Goal: Task Accomplishment & Management: Manage account settings

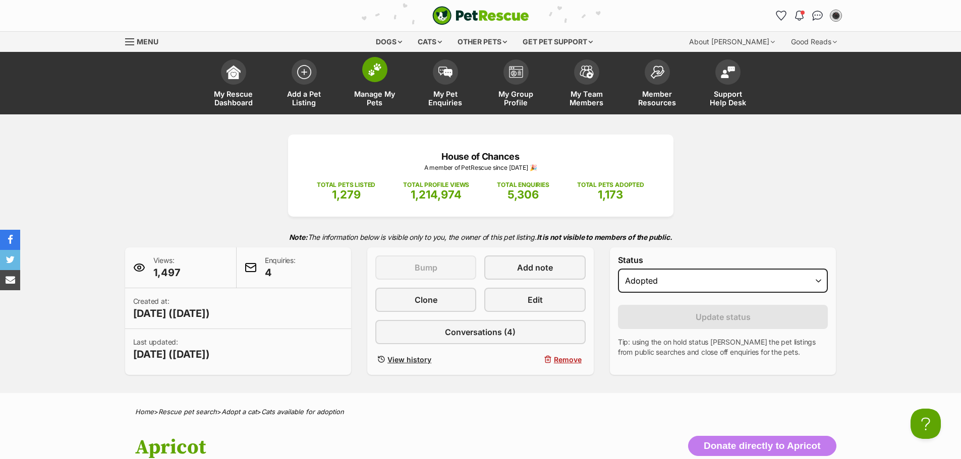
drag, startPoint x: 374, startPoint y: 75, endPoint x: 364, endPoint y: 71, distance: 10.7
click at [373, 76] on img at bounding box center [375, 69] width 14 height 13
click at [360, 85] on link "Manage My Pets" at bounding box center [374, 84] width 71 height 60
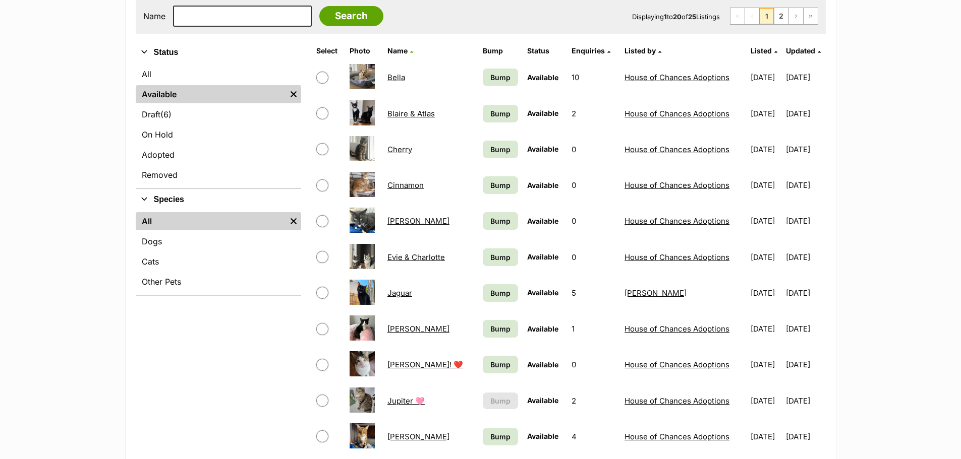
scroll to position [303, 0]
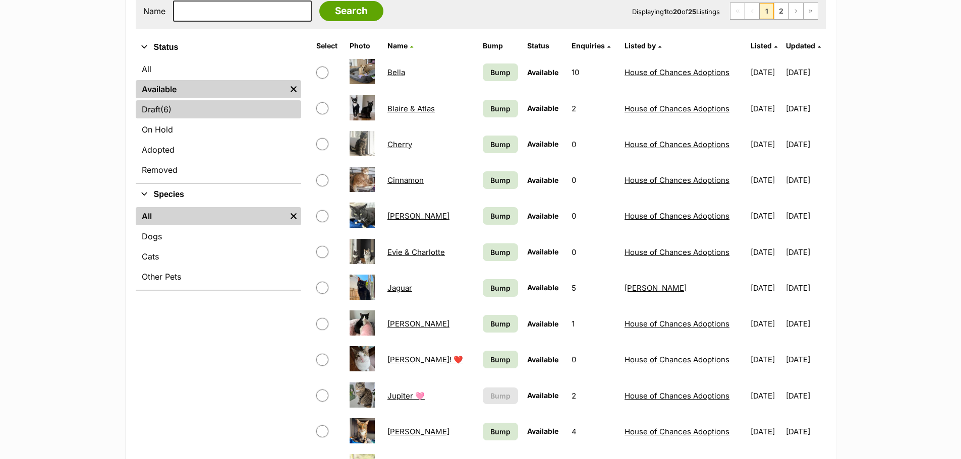
click at [161, 111] on link "Draft (6) Items" at bounding box center [218, 109] width 165 height 18
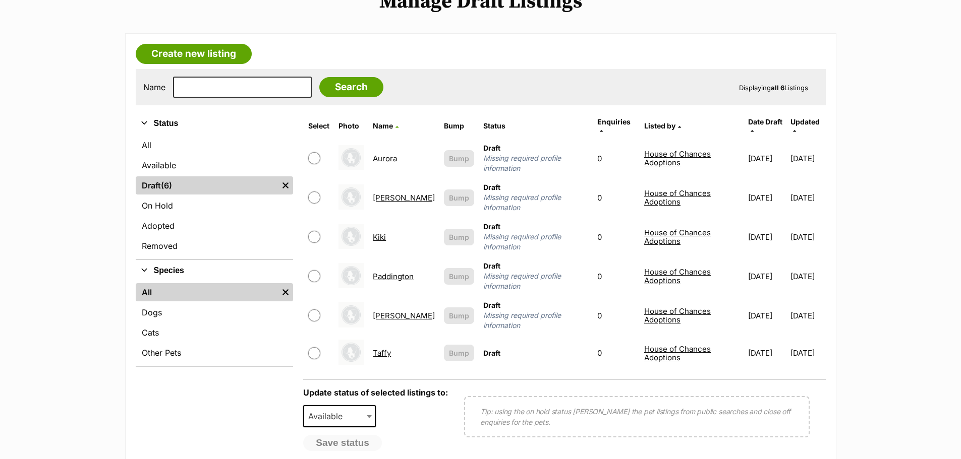
scroll to position [202, 0]
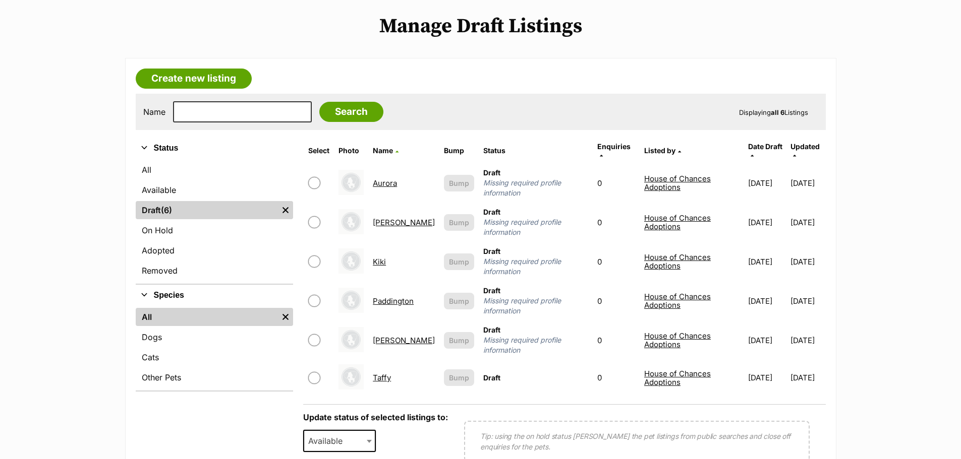
click at [891, 288] on main "Love Knows No Breed - A campaign to challenge perceptions Sometimes a true comp…" at bounding box center [480, 236] width 961 height 596
click at [891, 289] on main "Love Knows No Breed - A campaign to challenge perceptions Sometimes a true comp…" at bounding box center [480, 236] width 961 height 596
